Goal: Task Accomplishment & Management: Use online tool/utility

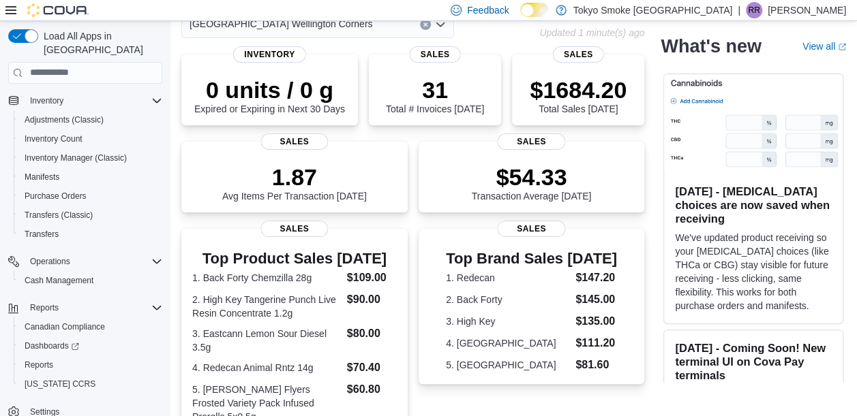
scroll to position [81, 0]
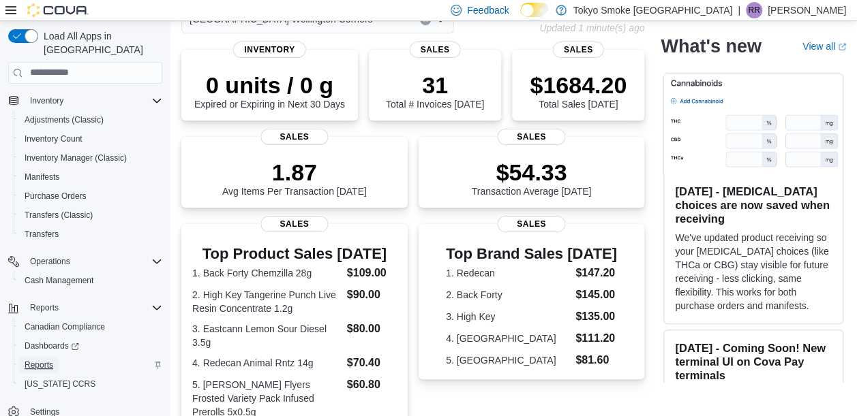
click at [34, 360] on span "Reports" at bounding box center [39, 365] width 29 height 11
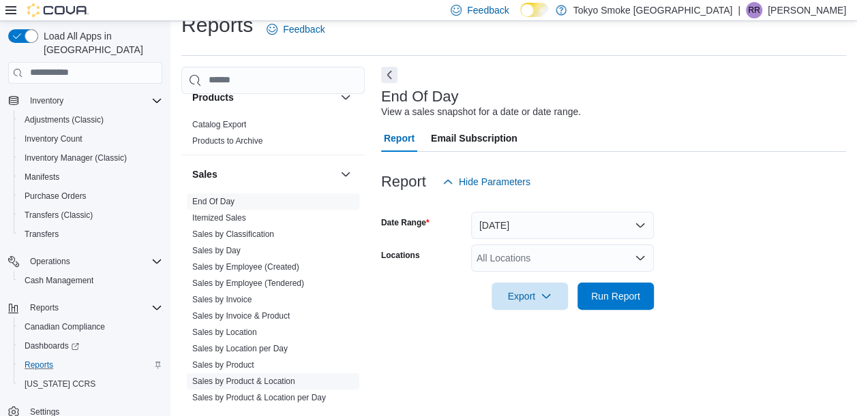
scroll to position [867, 0]
click at [236, 296] on link "Sales by Invoice" at bounding box center [221, 300] width 59 height 10
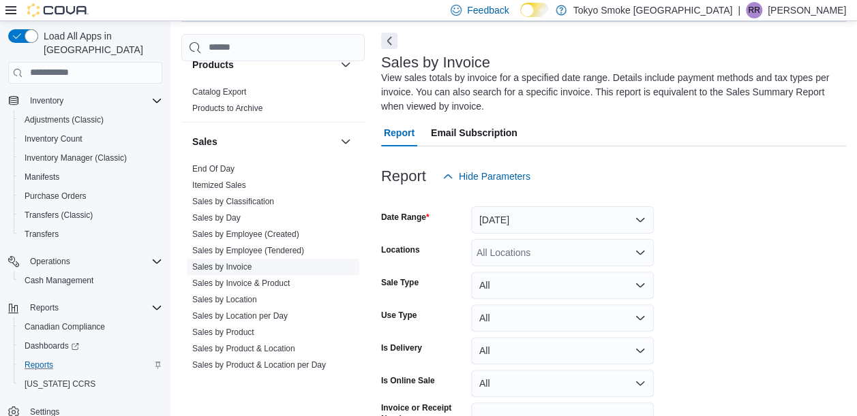
scroll to position [60, 0]
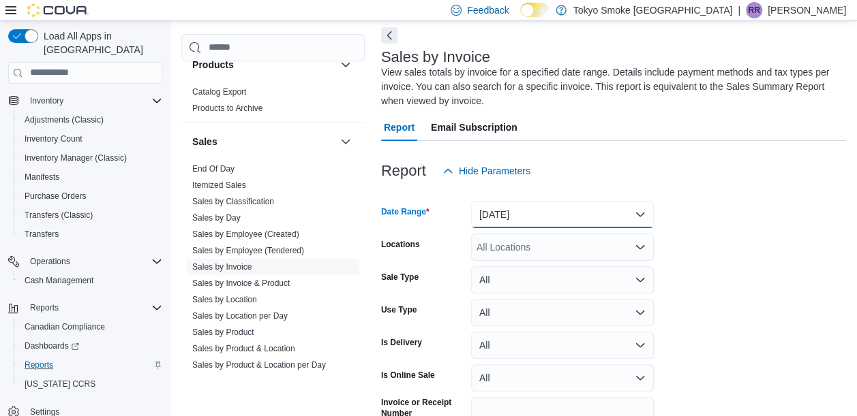
click at [634, 211] on button "Yesterday" at bounding box center [562, 214] width 183 height 27
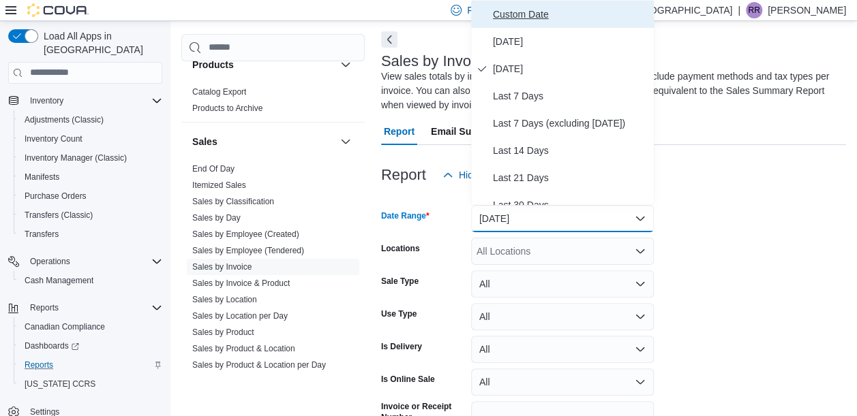
click at [539, 9] on span "Custom Date" at bounding box center [570, 14] width 155 height 16
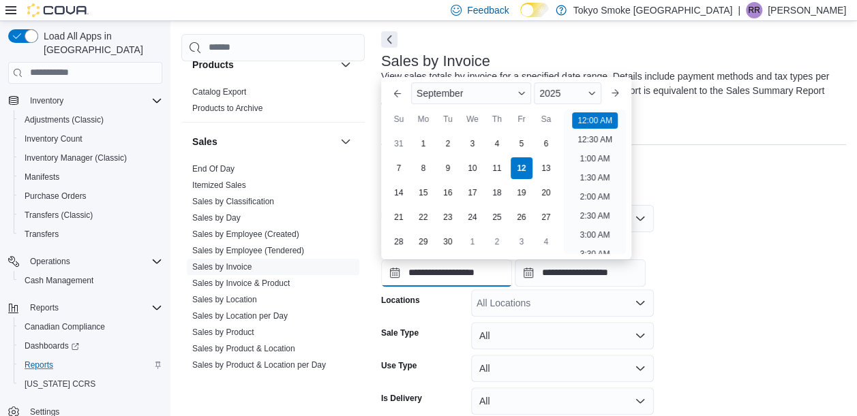
click at [470, 263] on input "**********" at bounding box center [446, 273] width 131 height 27
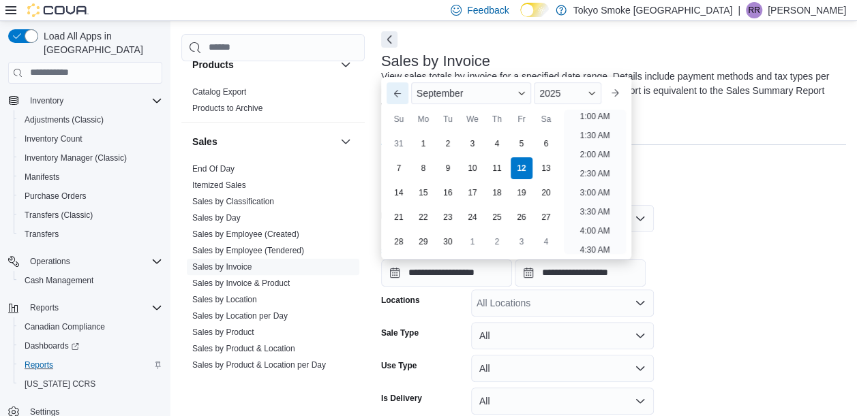
click at [397, 88] on button "Previous Month" at bounding box center [397, 93] width 22 height 22
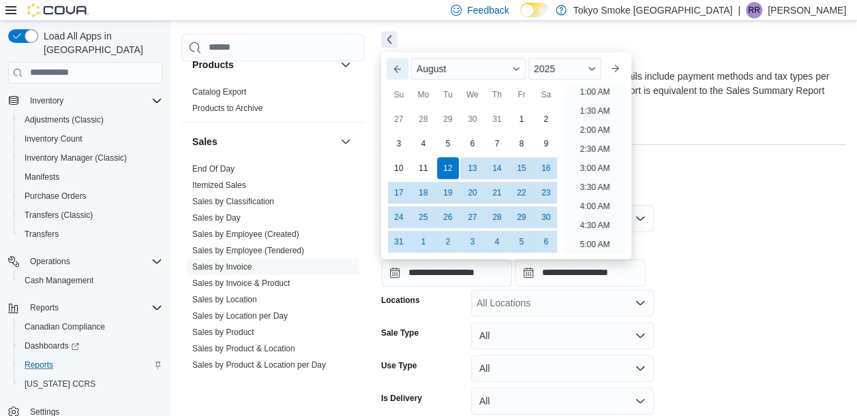
scroll to position [3, 0]
click at [521, 219] on div "29" at bounding box center [521, 217] width 24 height 24
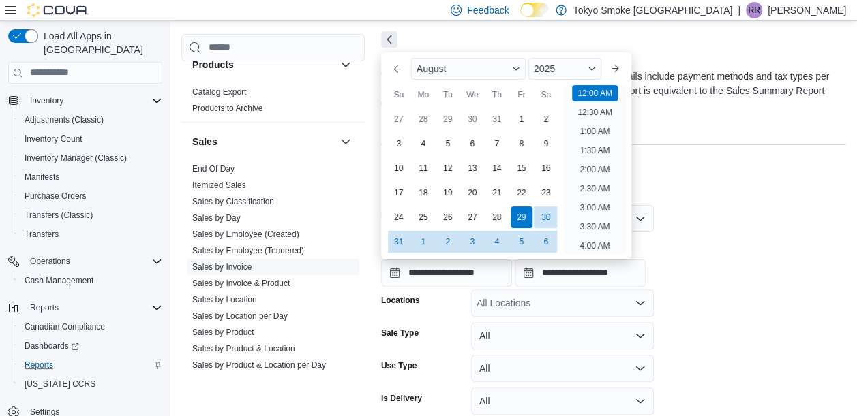
click at [767, 167] on div "Report Hide Parameters" at bounding box center [613, 175] width 465 height 27
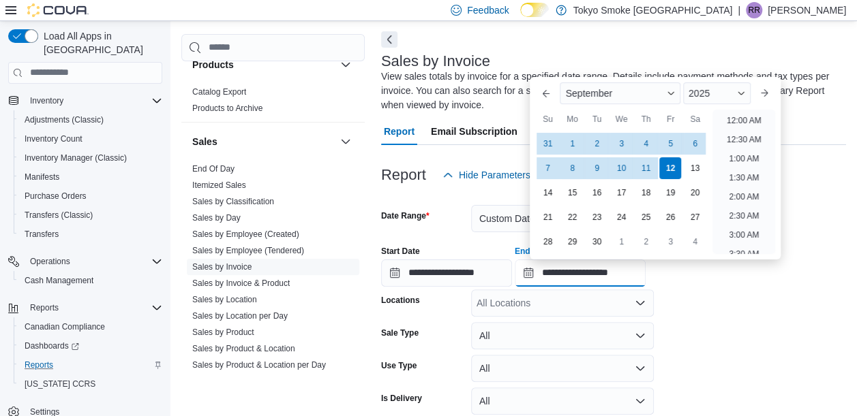
click at [605, 273] on input "**********" at bounding box center [580, 273] width 131 height 27
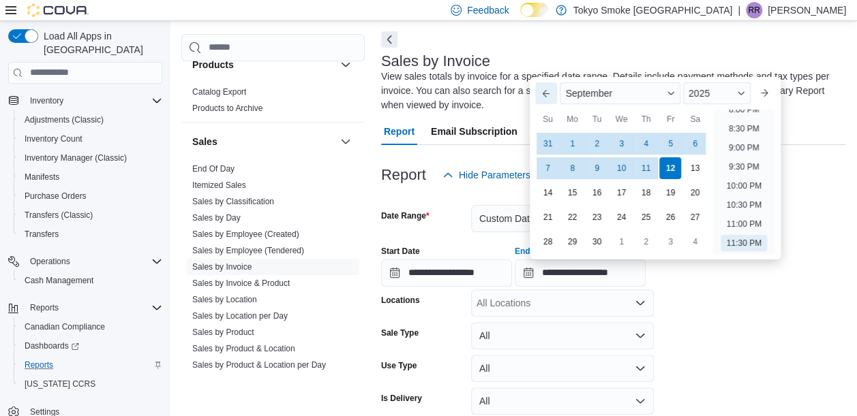
click at [545, 95] on button "Previous Month" at bounding box center [546, 93] width 22 height 22
type input "**********"
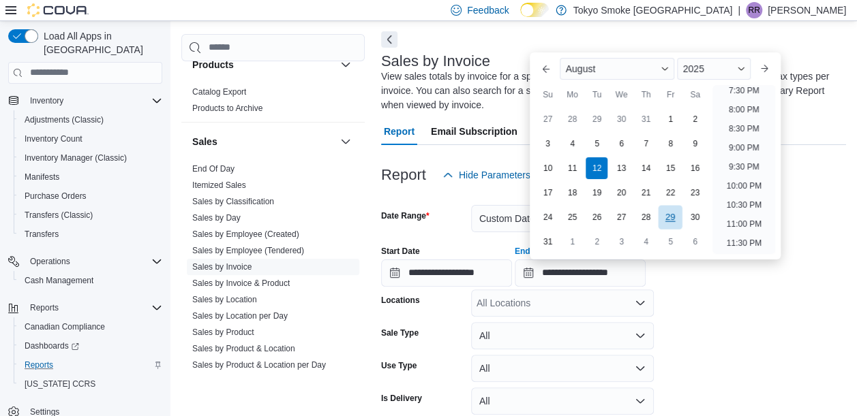
click at [667, 211] on div "29" at bounding box center [670, 217] width 24 height 24
type input "**********"
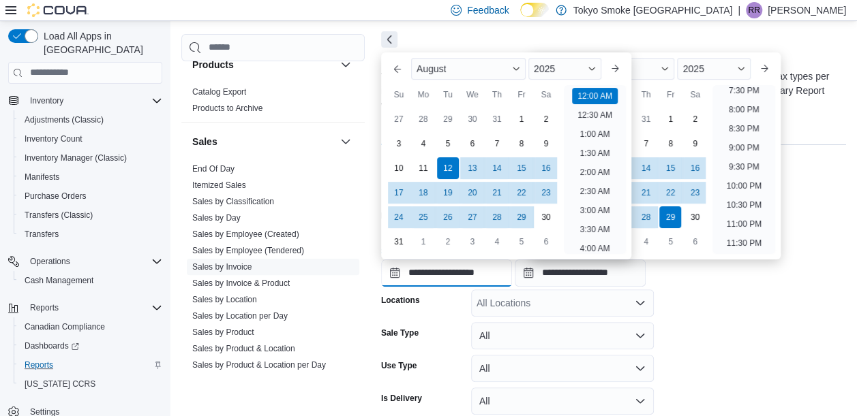
click at [437, 274] on input "**********" at bounding box center [446, 273] width 131 height 27
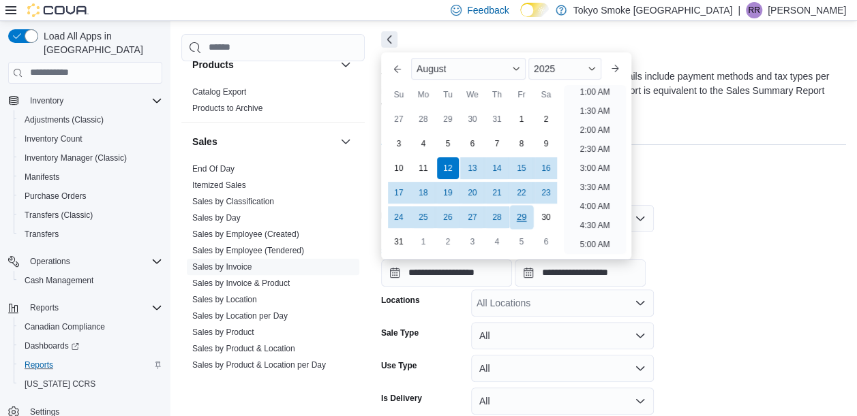
click at [522, 218] on div "29" at bounding box center [521, 217] width 24 height 24
type input "**********"
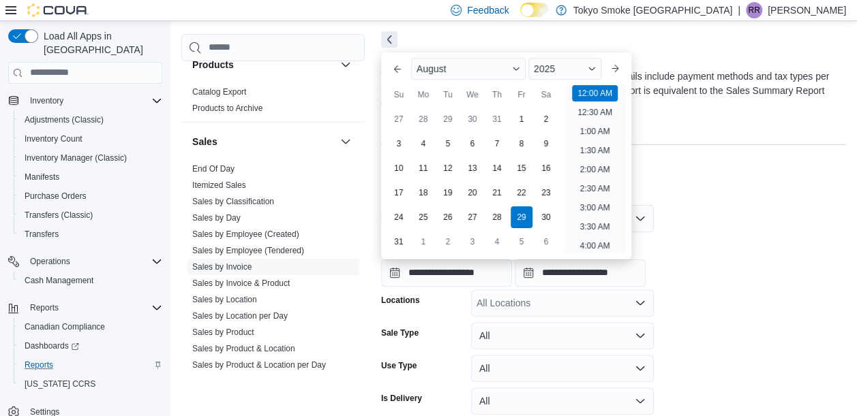
click at [761, 259] on div "**********" at bounding box center [613, 261] width 465 height 52
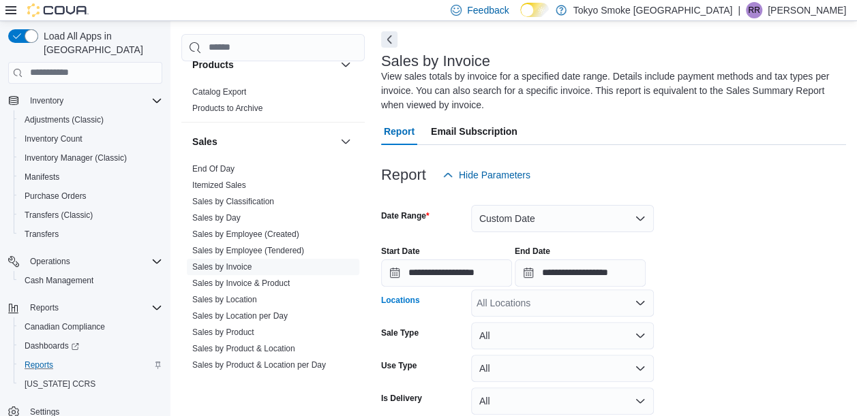
click at [568, 307] on div "All Locations" at bounding box center [562, 303] width 183 height 27
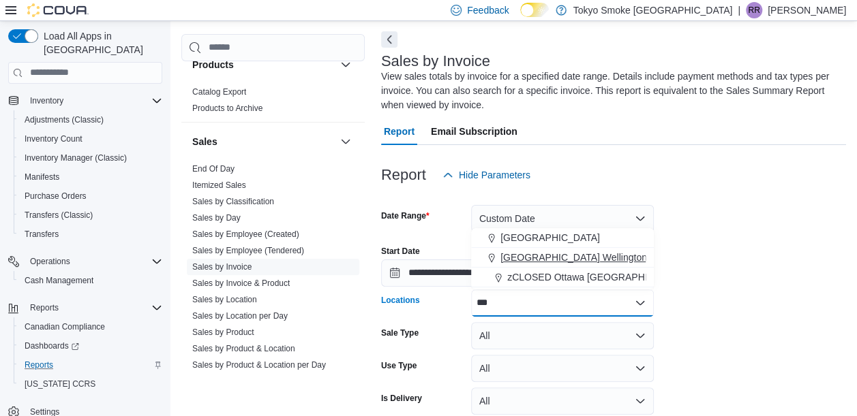
type input "***"
click at [577, 255] on span "London Wellington Corners" at bounding box center [591, 258] width 183 height 14
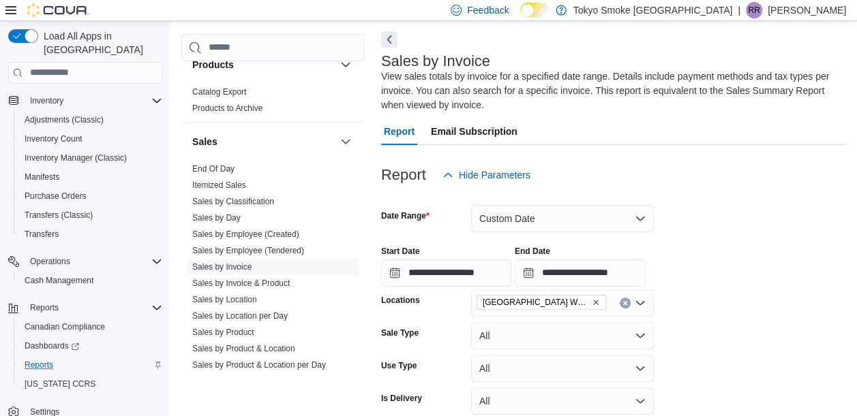
click at [689, 254] on div "**********" at bounding box center [613, 261] width 465 height 52
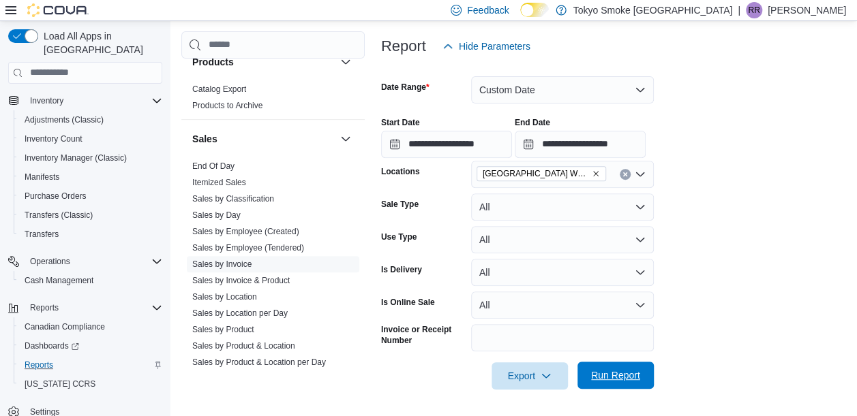
click at [619, 374] on span "Run Report" at bounding box center [615, 376] width 49 height 14
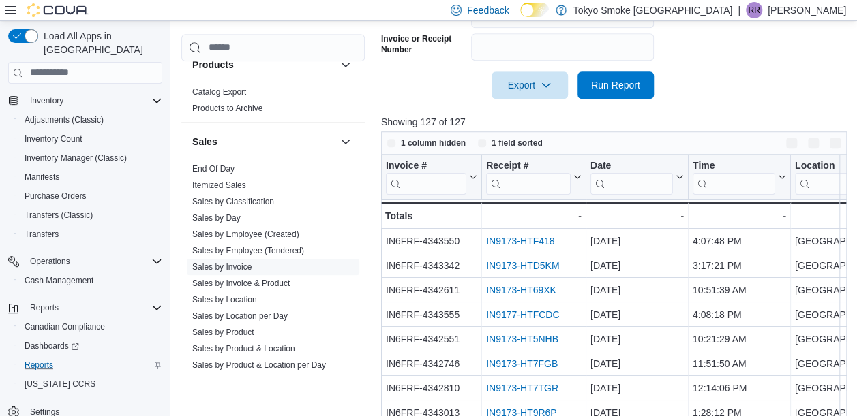
scroll to position [510, 0]
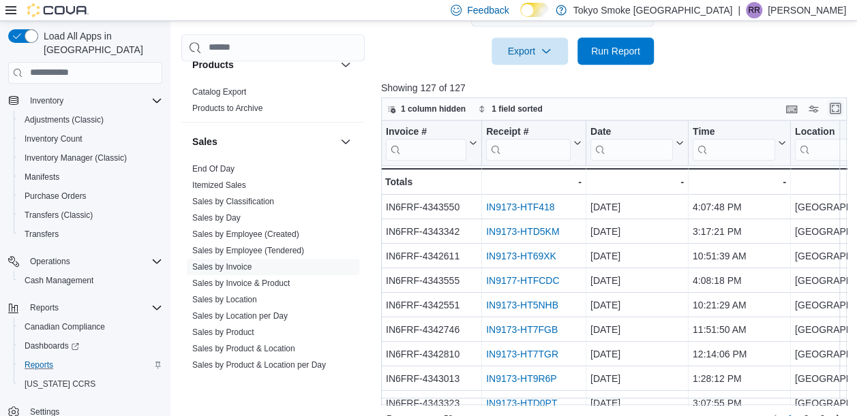
click at [838, 108] on button "Enter fullscreen" at bounding box center [835, 108] width 16 height 16
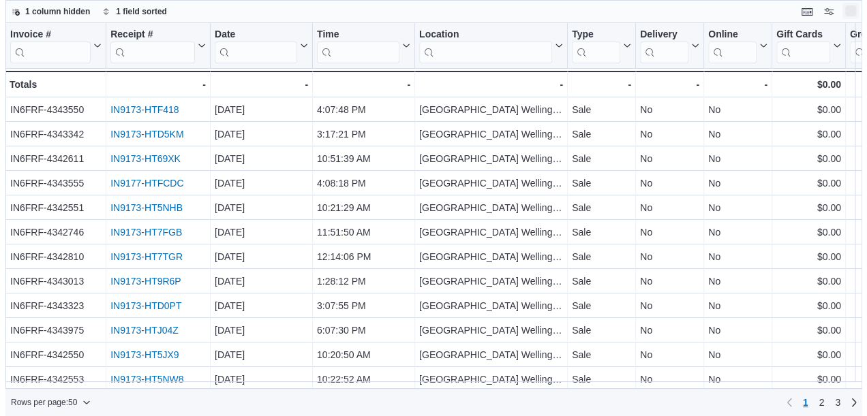
scroll to position [0, 0]
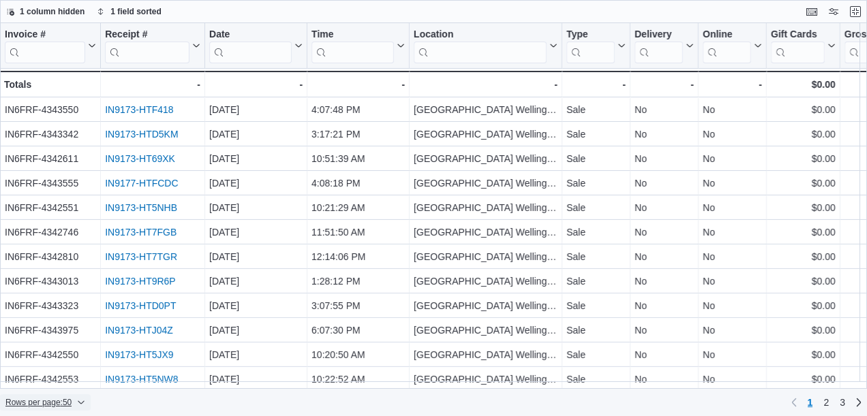
click at [46, 405] on span "Rows per page : 50" at bounding box center [38, 402] width 66 height 11
click at [59, 378] on span "100 rows" at bounding box center [64, 375] width 44 height 11
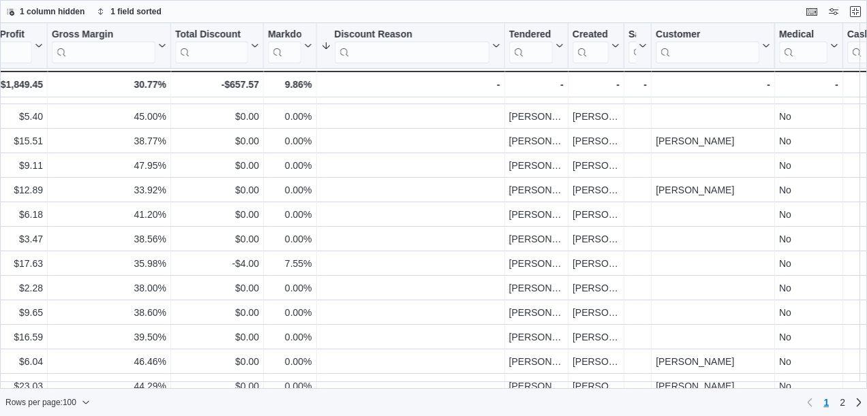
scroll to position [2168, 1258]
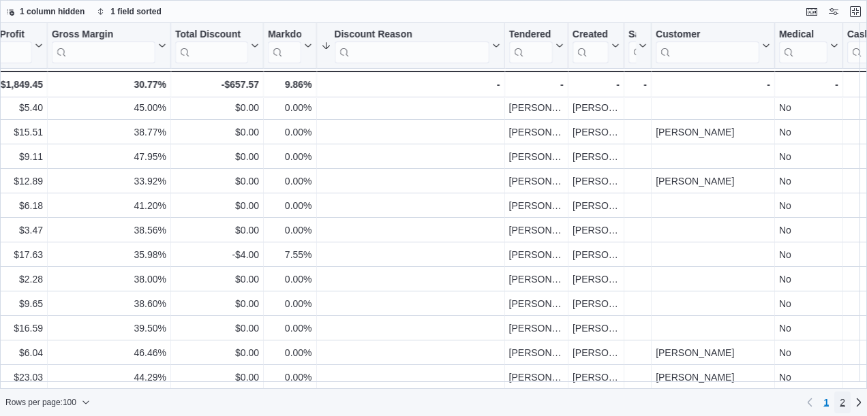
click at [844, 406] on span "2" at bounding box center [842, 403] width 5 height 14
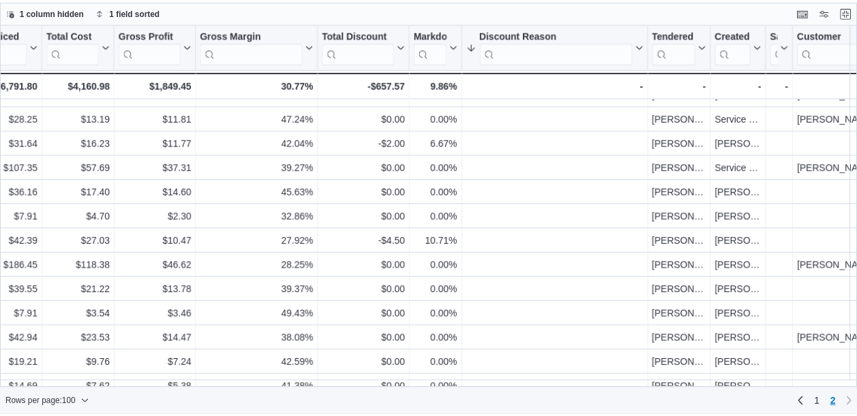
scroll to position [377, 1107]
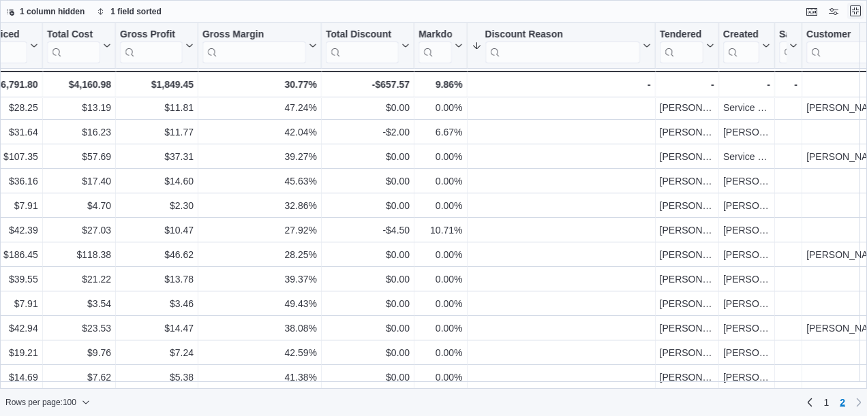
click at [857, 10] on button "Exit fullscreen" at bounding box center [855, 11] width 16 height 16
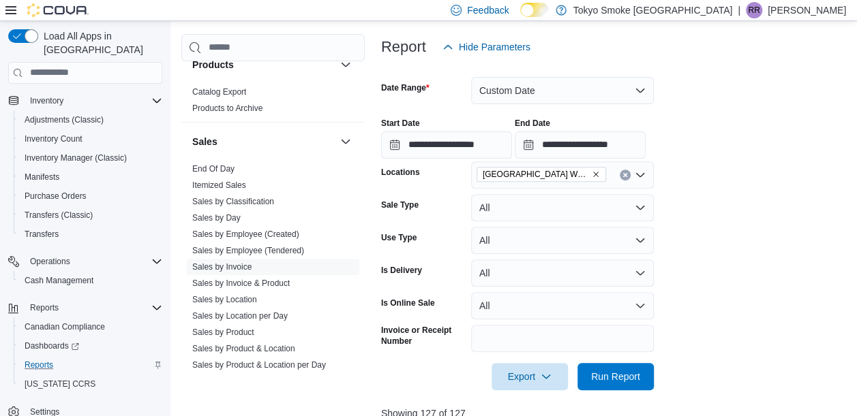
scroll to position [186, 0]
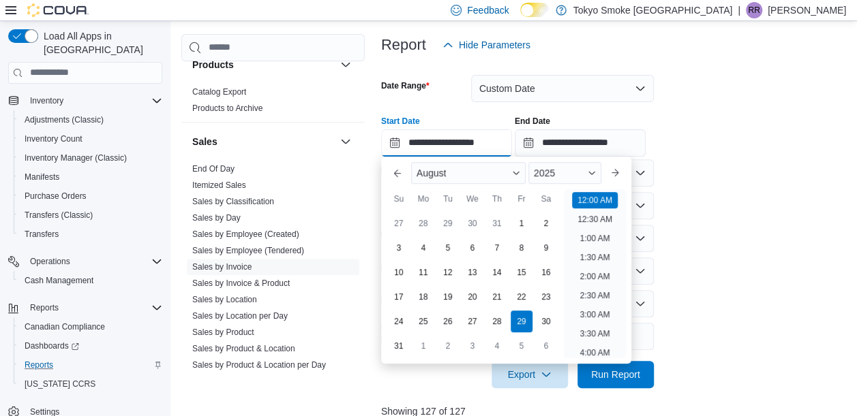
click at [445, 140] on input "**********" at bounding box center [446, 143] width 131 height 27
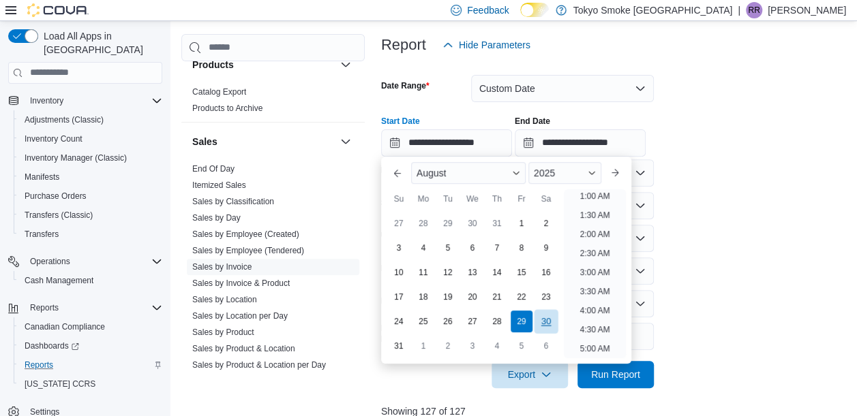
click at [543, 320] on div "30" at bounding box center [546, 321] width 24 height 24
type input "**********"
click at [728, 229] on form "**********" at bounding box center [616, 224] width 470 height 330
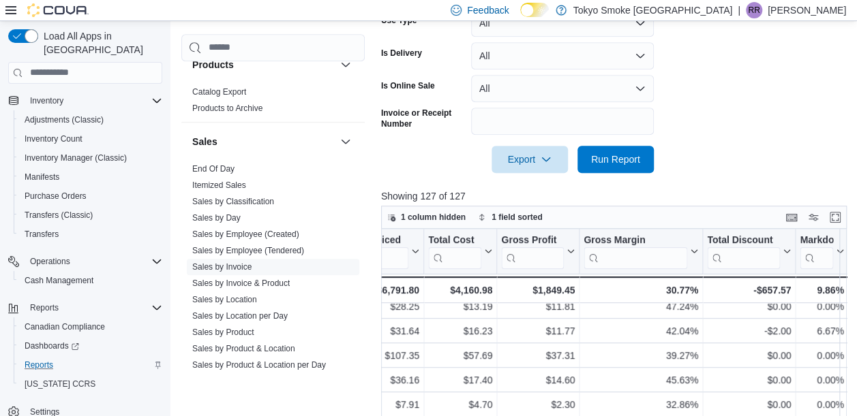
scroll to position [402, 0]
click at [623, 157] on span "Run Report" at bounding box center [615, 158] width 49 height 14
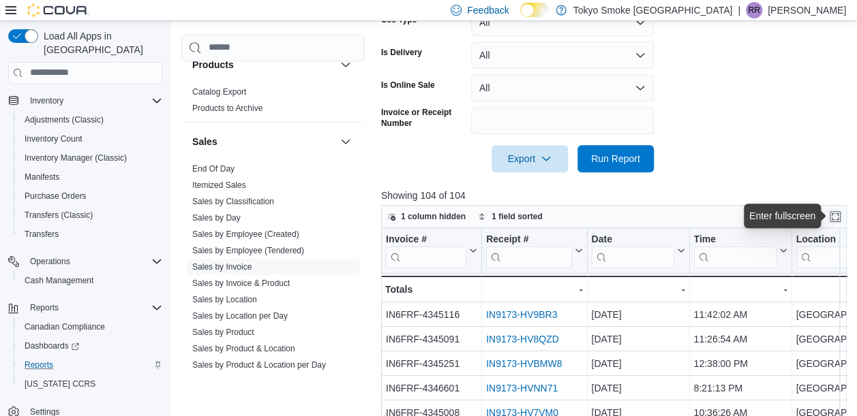
click at [839, 222] on button "Enter fullscreen" at bounding box center [835, 217] width 16 height 16
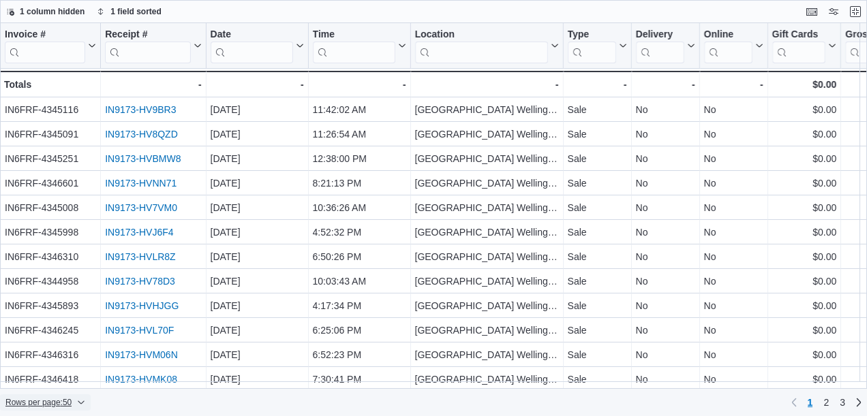
click at [67, 408] on span "Rows per page : 50" at bounding box center [38, 402] width 66 height 11
click at [71, 379] on span "100 rows" at bounding box center [64, 375] width 44 height 11
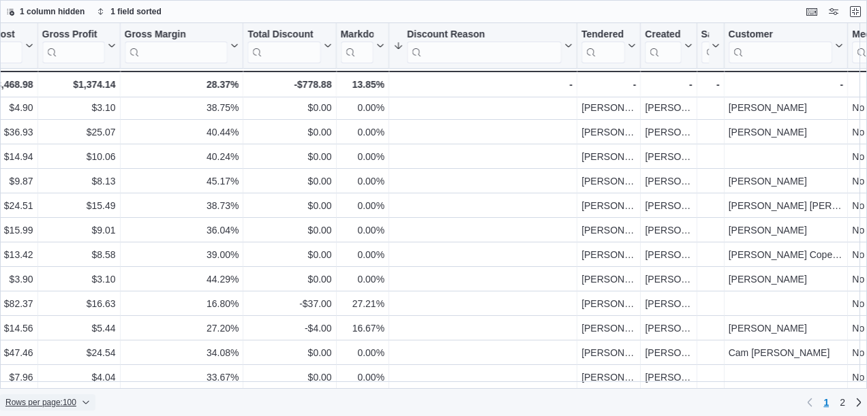
scroll to position [2168, 1186]
click at [840, 401] on span "2" at bounding box center [842, 403] width 5 height 14
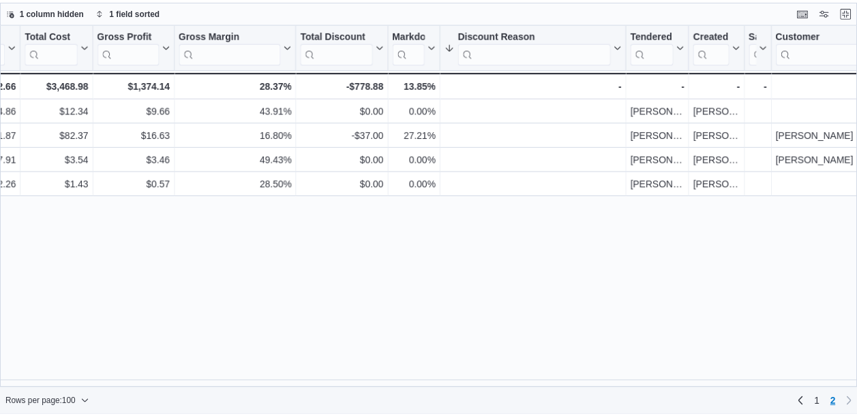
scroll to position [0, 1129]
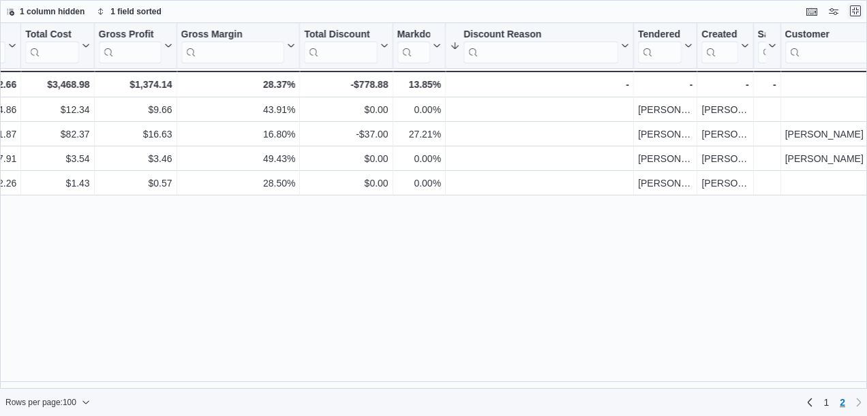
click at [857, 12] on button "Exit fullscreen" at bounding box center [855, 11] width 16 height 16
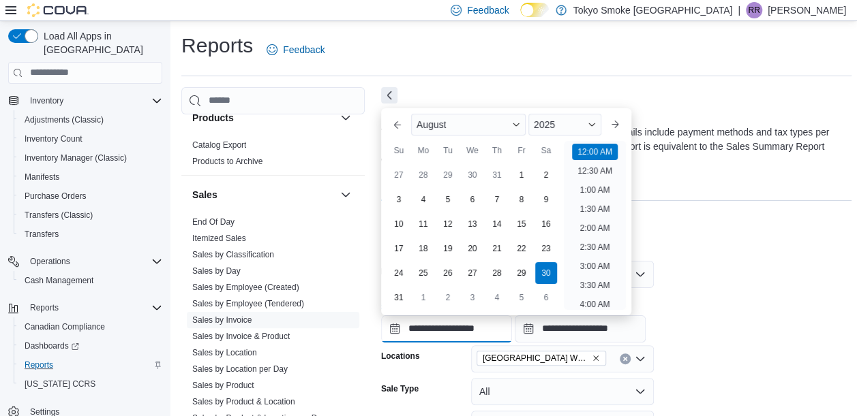
click at [425, 330] on input "**********" at bounding box center [446, 329] width 131 height 27
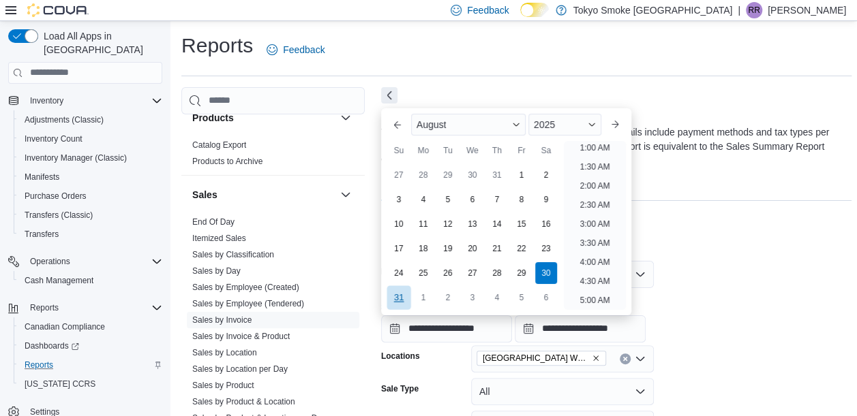
click at [399, 300] on div "31" at bounding box center [398, 298] width 24 height 24
type input "**********"
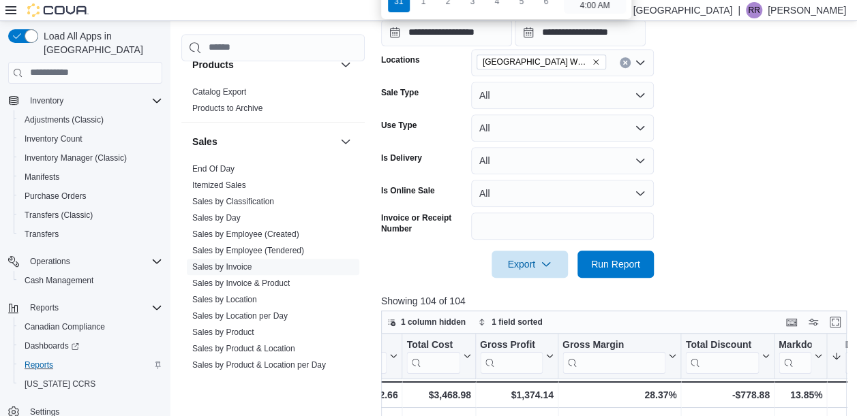
scroll to position [302, 0]
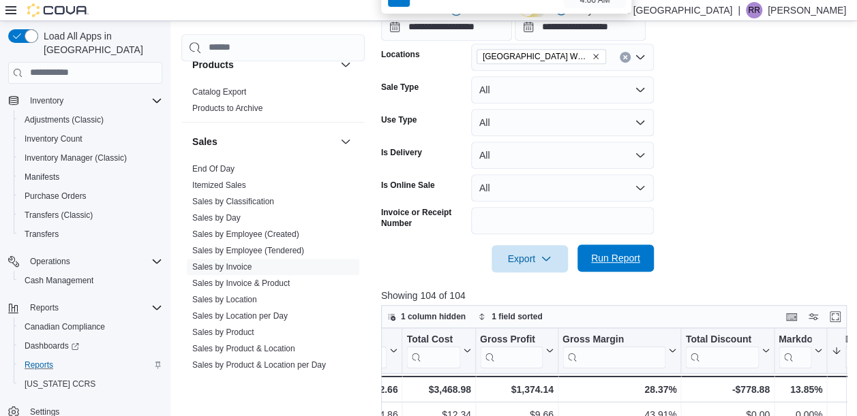
click at [617, 259] on span "Run Report" at bounding box center [615, 259] width 49 height 14
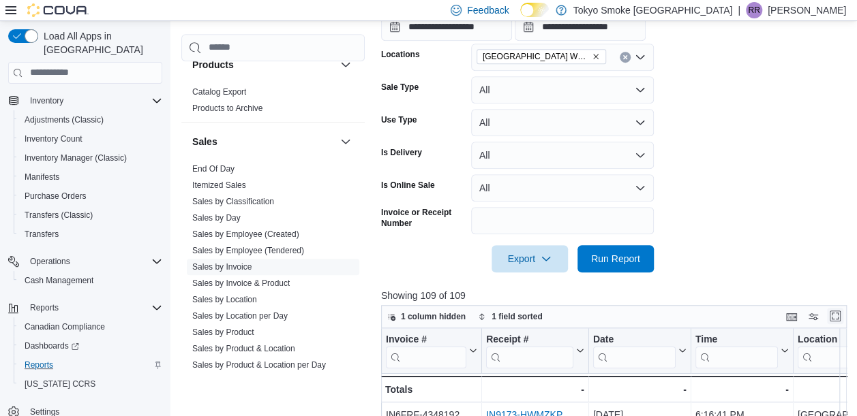
click at [840, 316] on button "Enter fullscreen" at bounding box center [835, 316] width 16 height 16
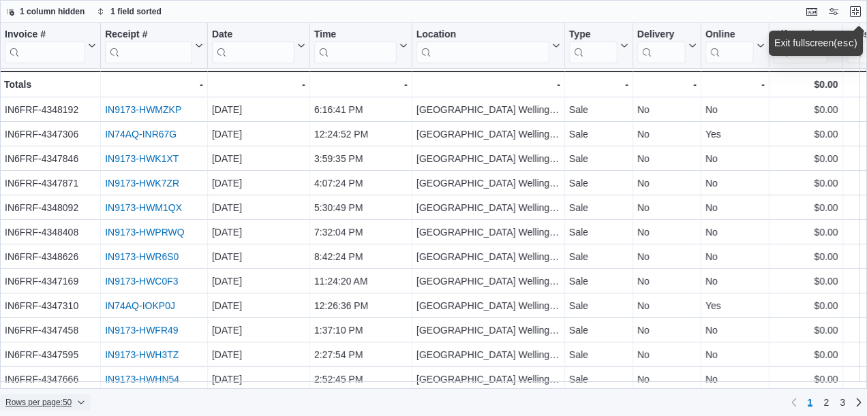
click at [44, 403] on span "Rows per page : 50" at bounding box center [38, 402] width 66 height 11
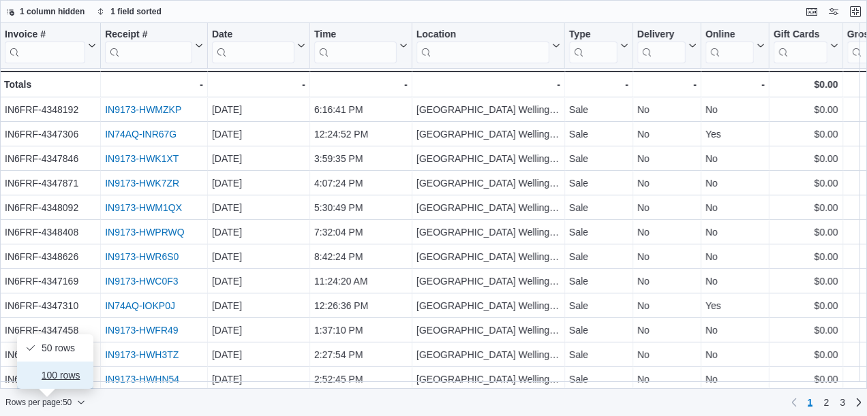
click at [57, 374] on span "100 rows" at bounding box center [64, 375] width 44 height 11
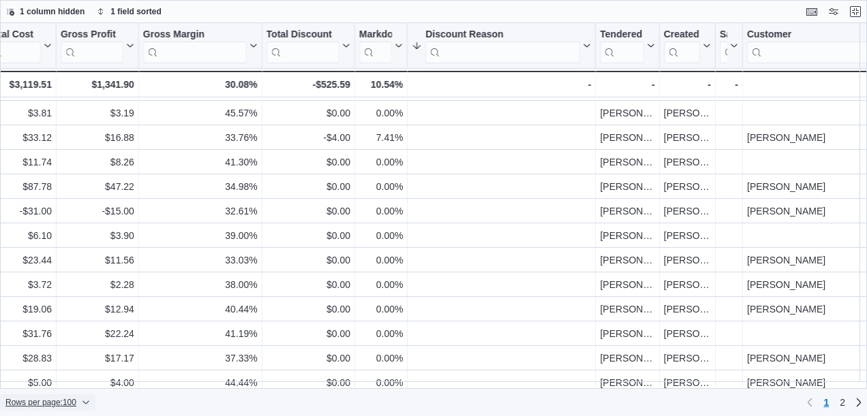
scroll to position [2168, 1169]
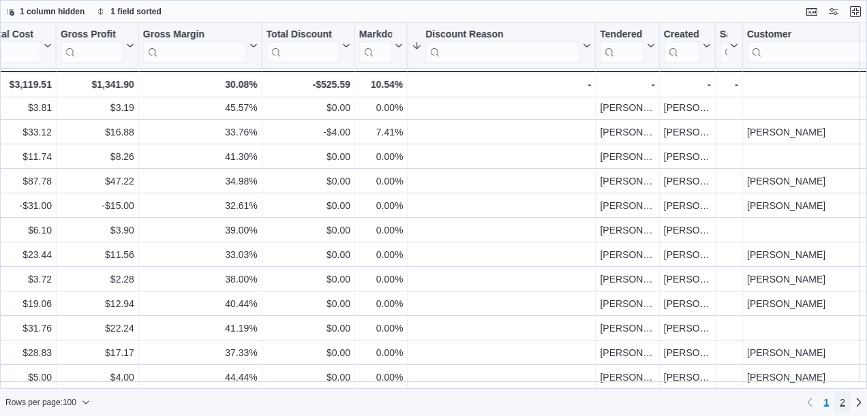
click at [844, 404] on span "2" at bounding box center [842, 403] width 5 height 14
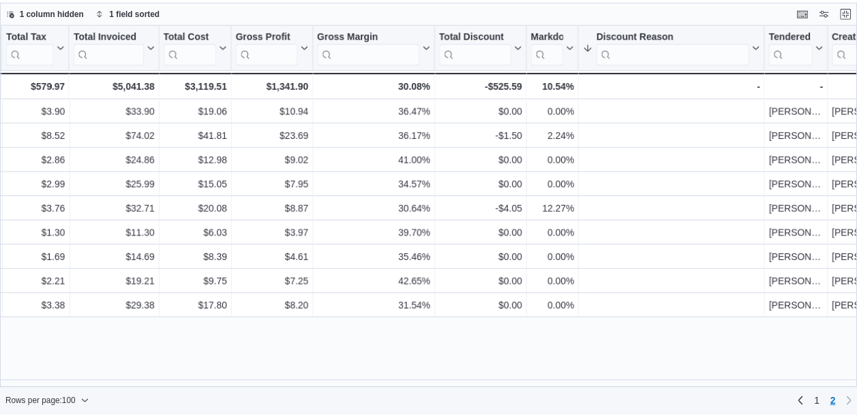
scroll to position [0, 992]
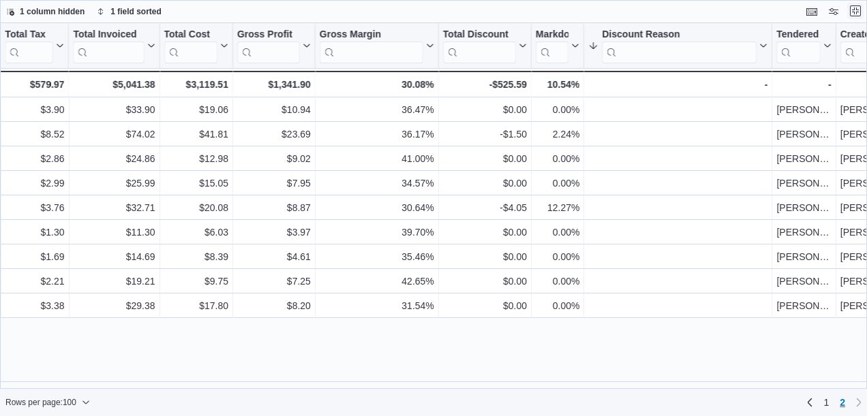
click at [857, 11] on button "Exit fullscreen" at bounding box center [855, 11] width 16 height 16
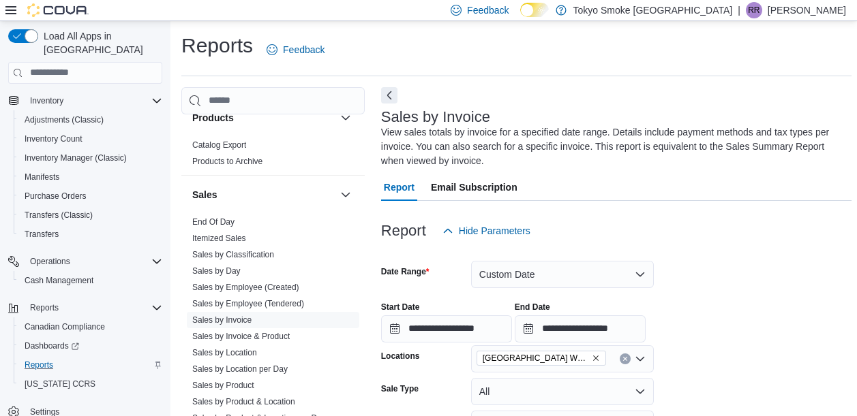
scroll to position [0, 0]
click at [440, 335] on input "**********" at bounding box center [446, 329] width 131 height 27
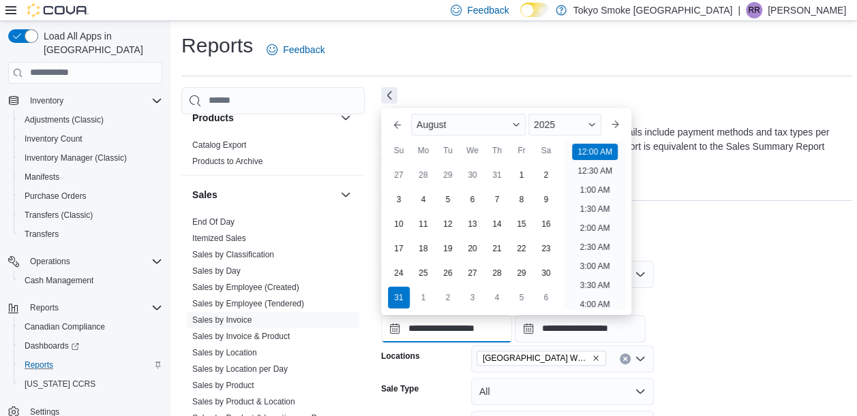
scroll to position [42, 0]
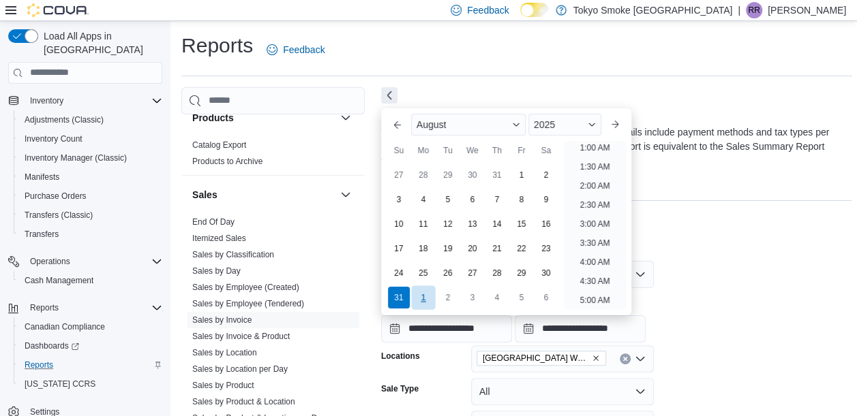
click at [423, 299] on div "1" at bounding box center [423, 298] width 24 height 24
type input "**********"
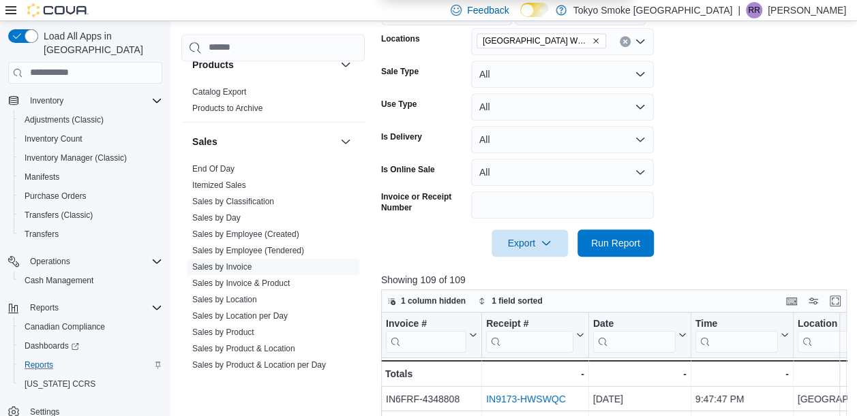
scroll to position [324, 0]
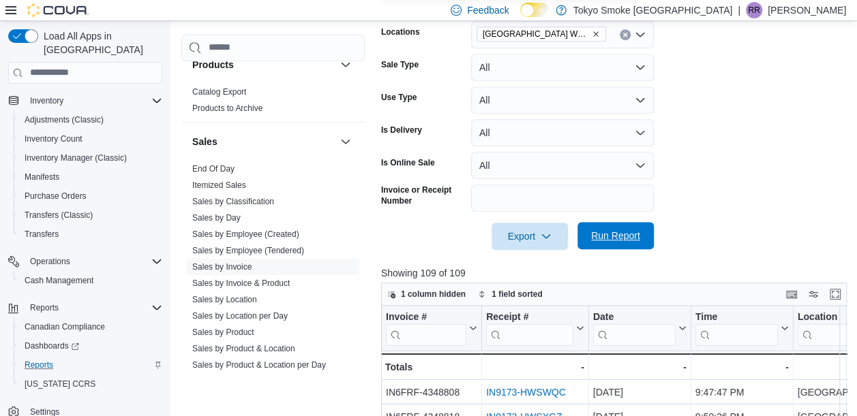
click at [622, 230] on span "Run Report" at bounding box center [615, 236] width 49 height 14
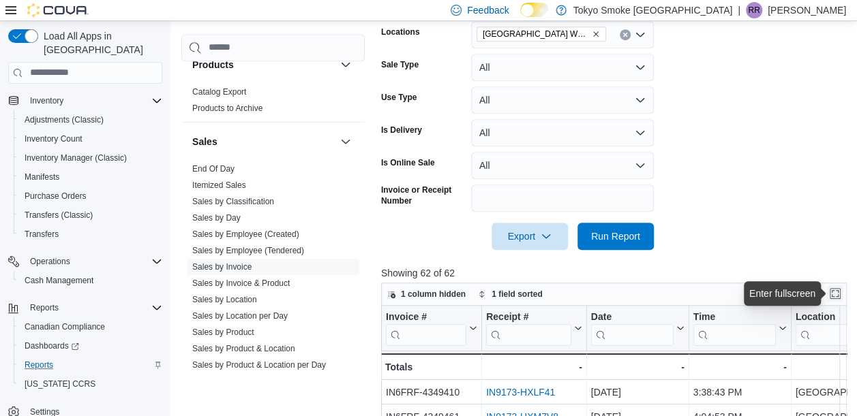
click at [841, 294] on button "Enter fullscreen" at bounding box center [835, 294] width 16 height 16
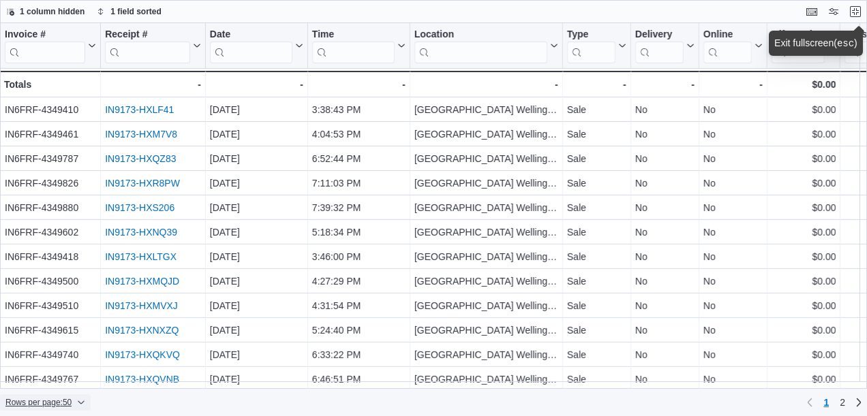
click at [59, 402] on span "Rows per page : 50" at bounding box center [38, 402] width 66 height 11
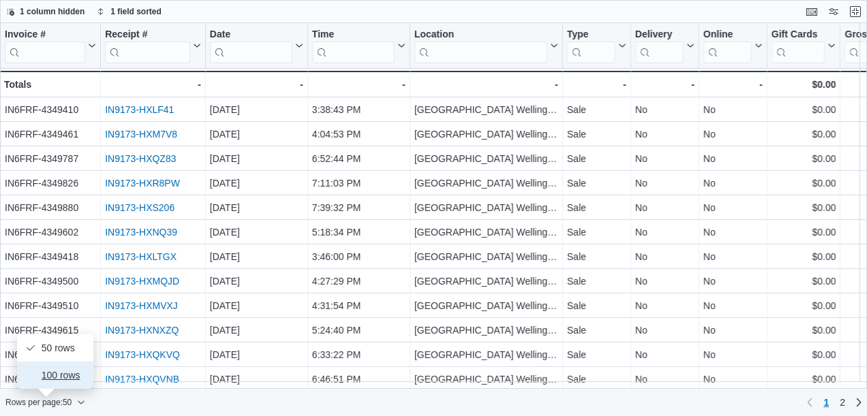
click at [62, 378] on span "100 rows" at bounding box center [64, 375] width 44 height 11
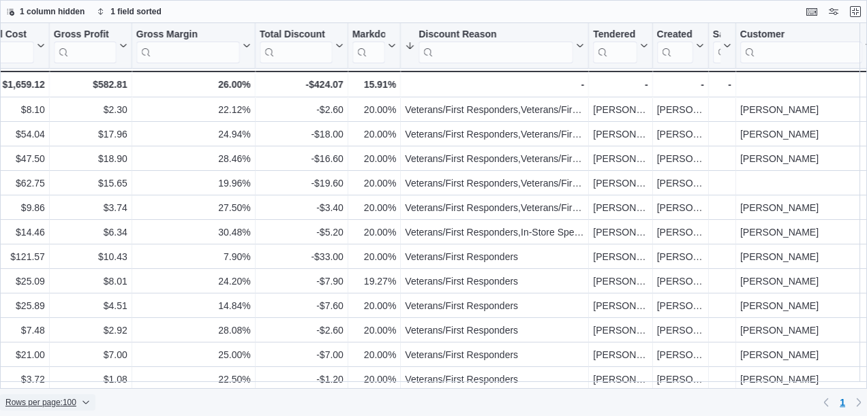
scroll to position [0, 1237]
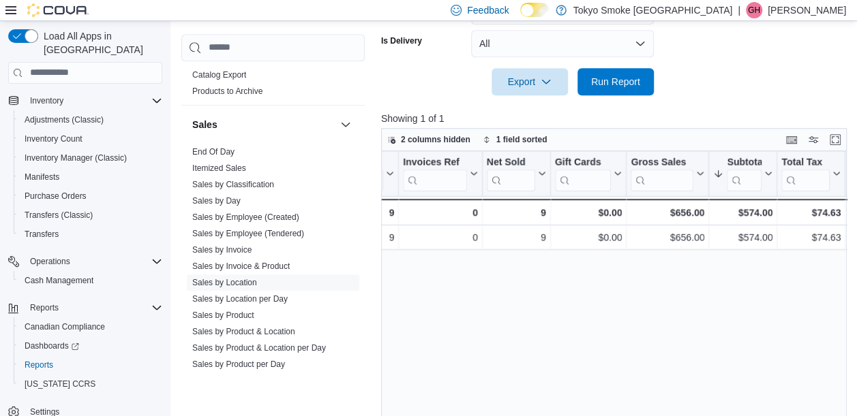
scroll to position [468, 0]
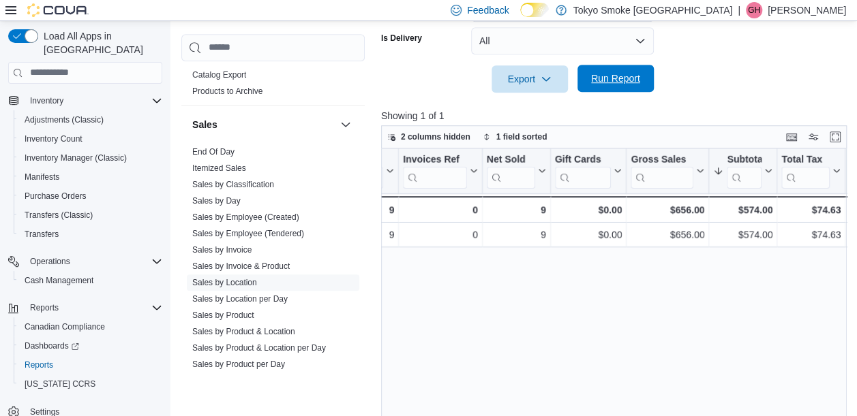
click at [620, 74] on span "Run Report" at bounding box center [615, 79] width 49 height 14
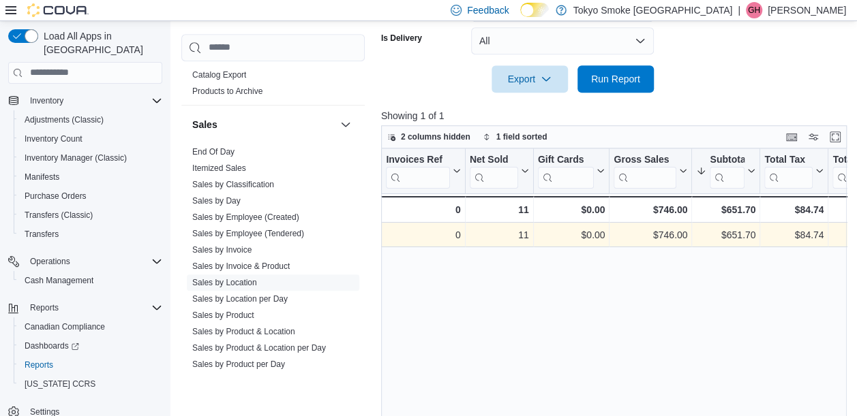
scroll to position [0, 248]
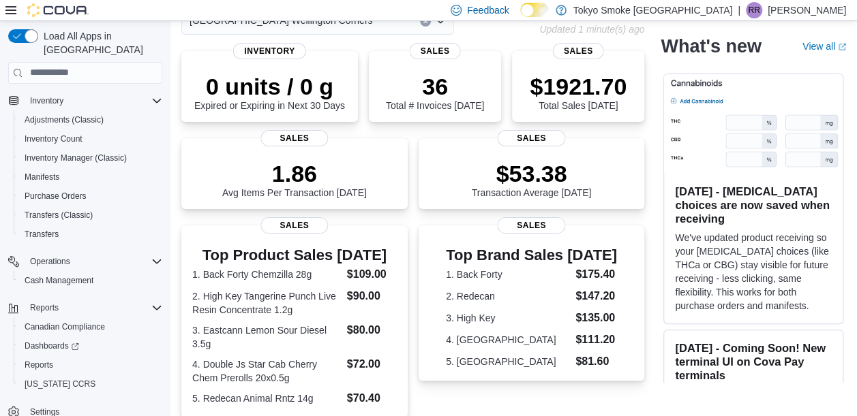
scroll to position [87, 0]
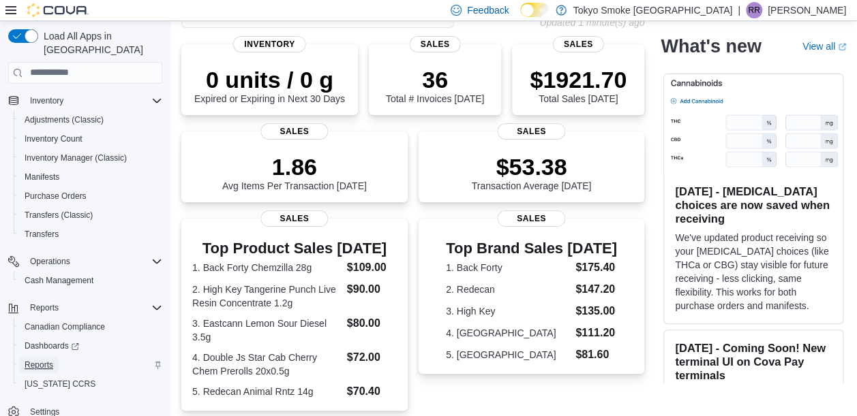
click at [33, 360] on span "Reports" at bounding box center [39, 365] width 29 height 11
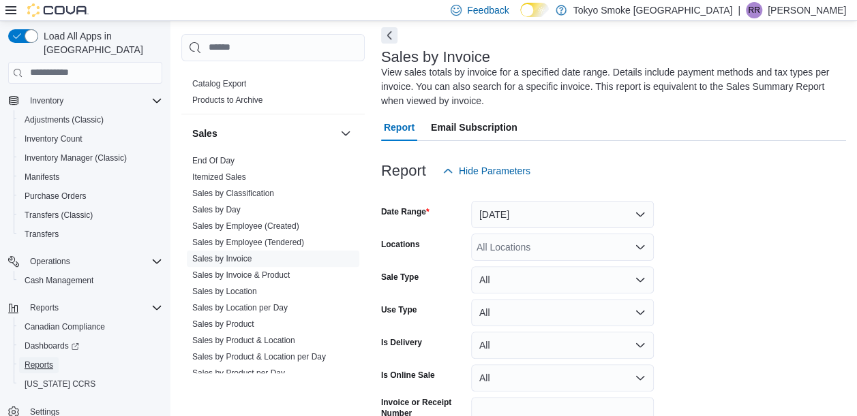
scroll to position [977, 0]
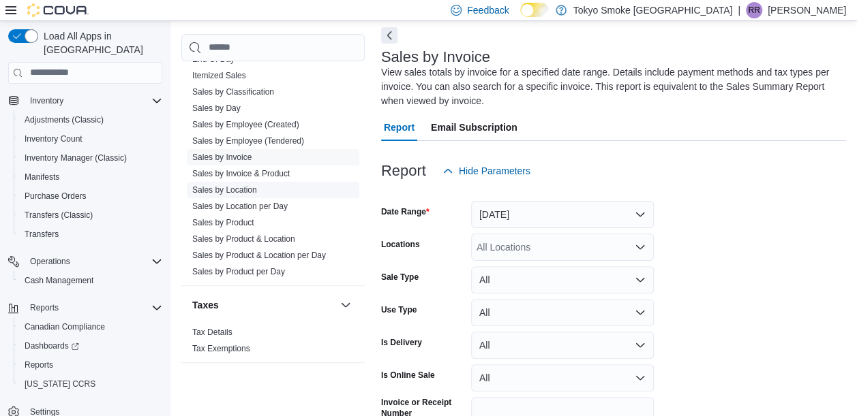
click at [239, 185] on span "Sales by Location" at bounding box center [224, 190] width 65 height 11
click at [245, 189] on link "Sales by Location" at bounding box center [224, 190] width 65 height 10
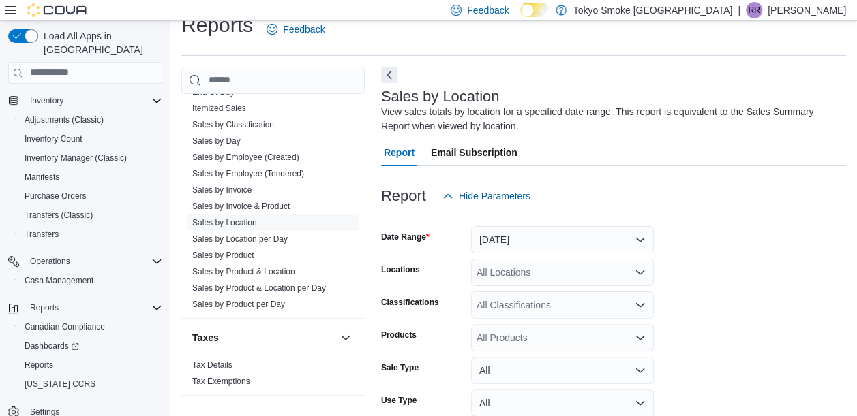
scroll to position [46, 0]
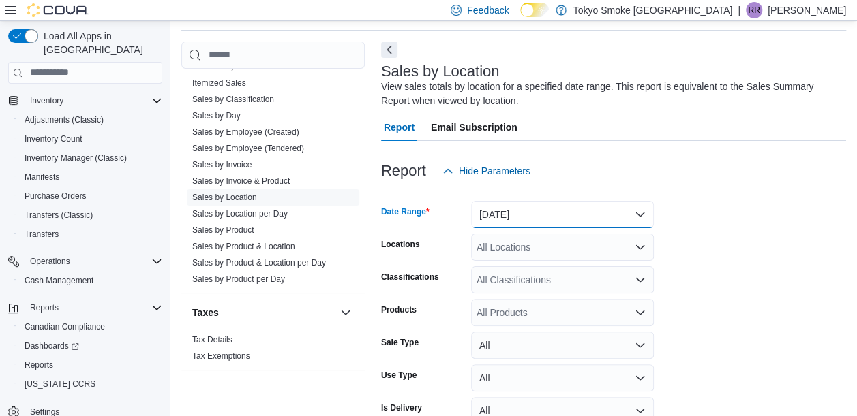
click at [644, 217] on button "Yesterday" at bounding box center [562, 214] width 183 height 27
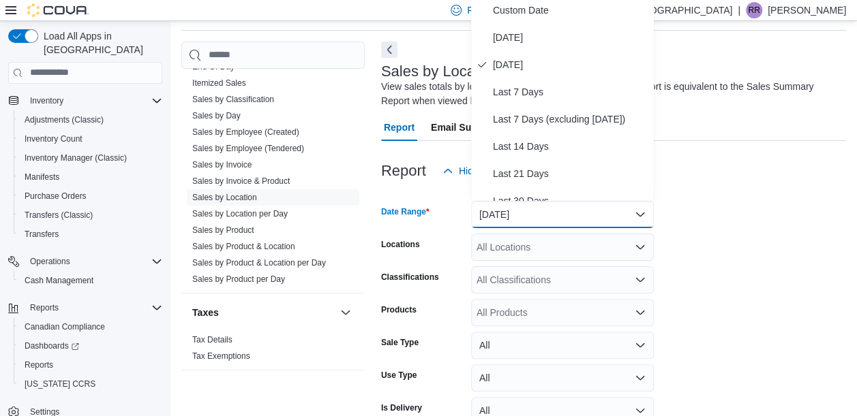
scroll to position [42, 0]
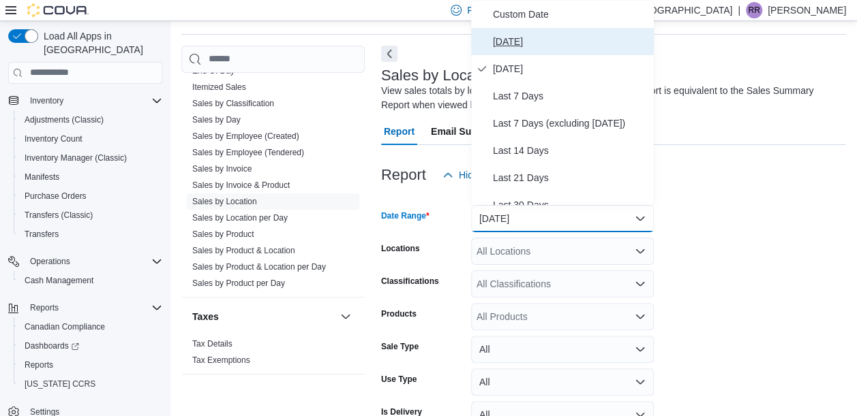
click at [507, 37] on span "Today" at bounding box center [570, 41] width 155 height 16
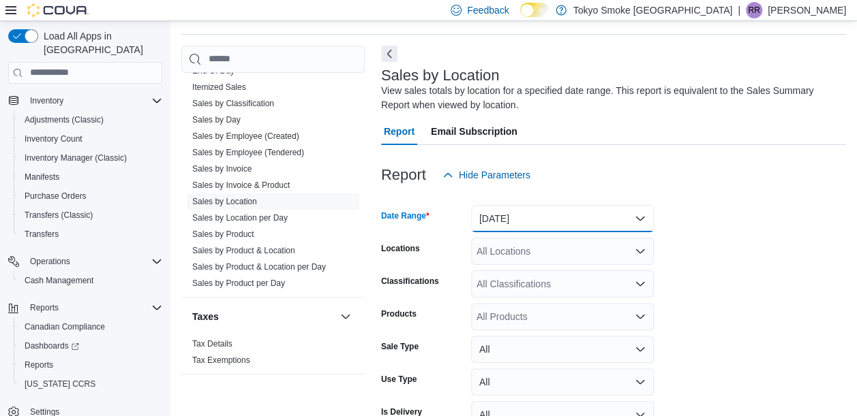
scroll to position [119, 0]
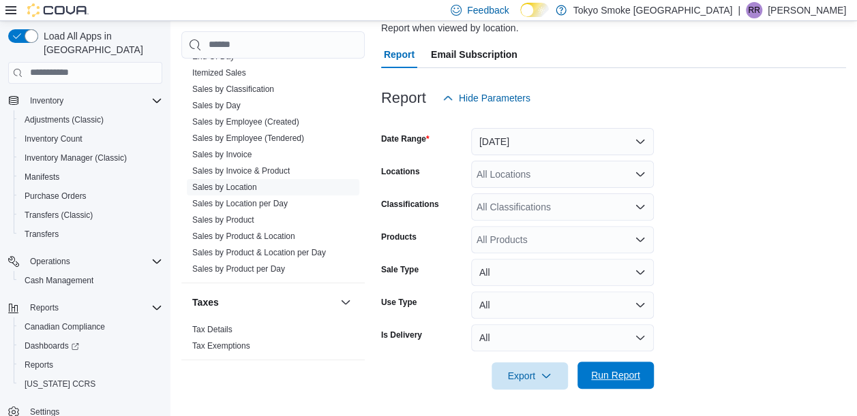
click at [620, 369] on span "Run Report" at bounding box center [615, 375] width 60 height 27
